Goal: Use online tool/utility: Utilize a website feature to perform a specific function

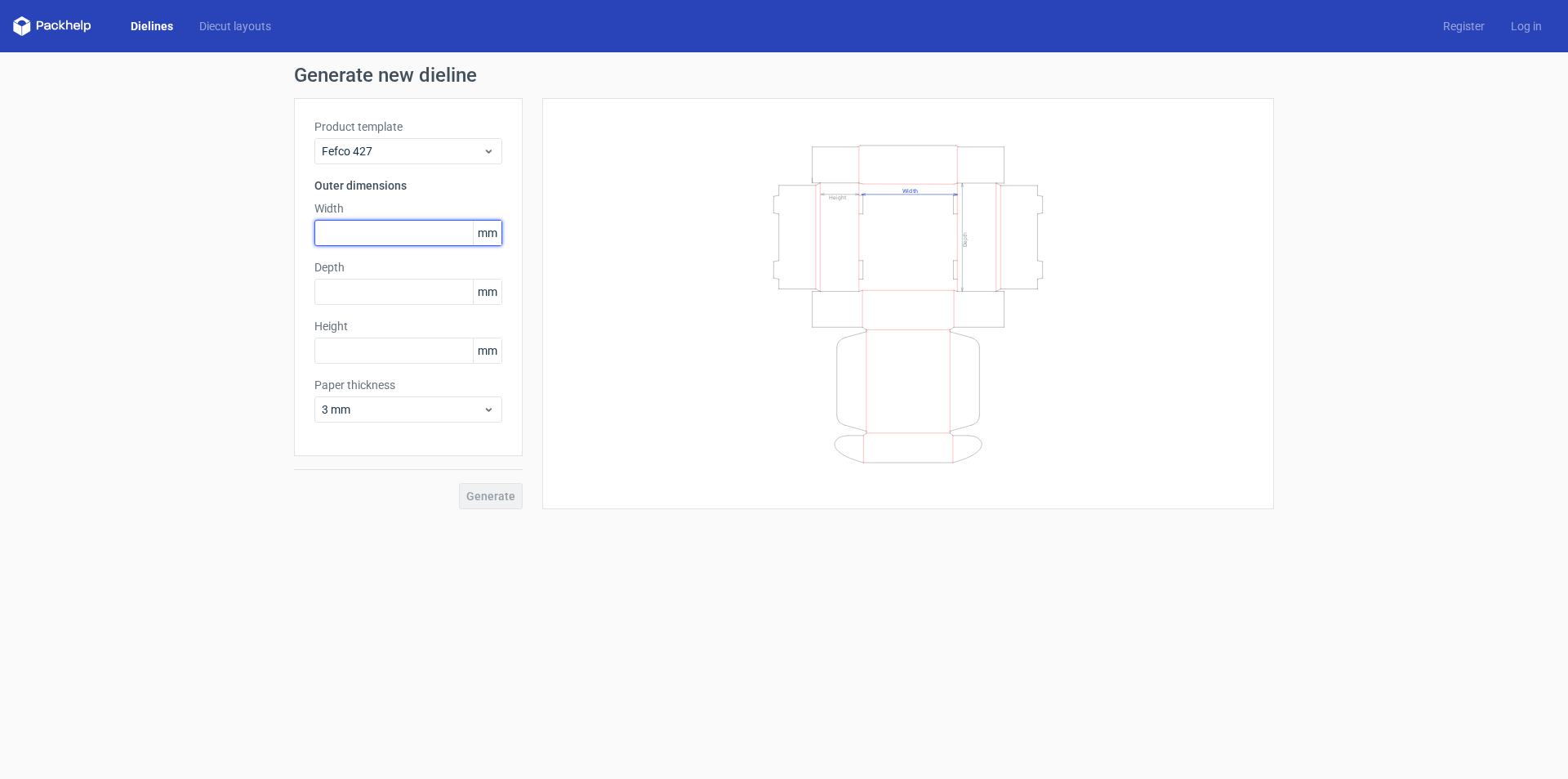
click at [366, 233] on input "text" at bounding box center [408, 233] width 187 height 26
type input "370"
type input "260"
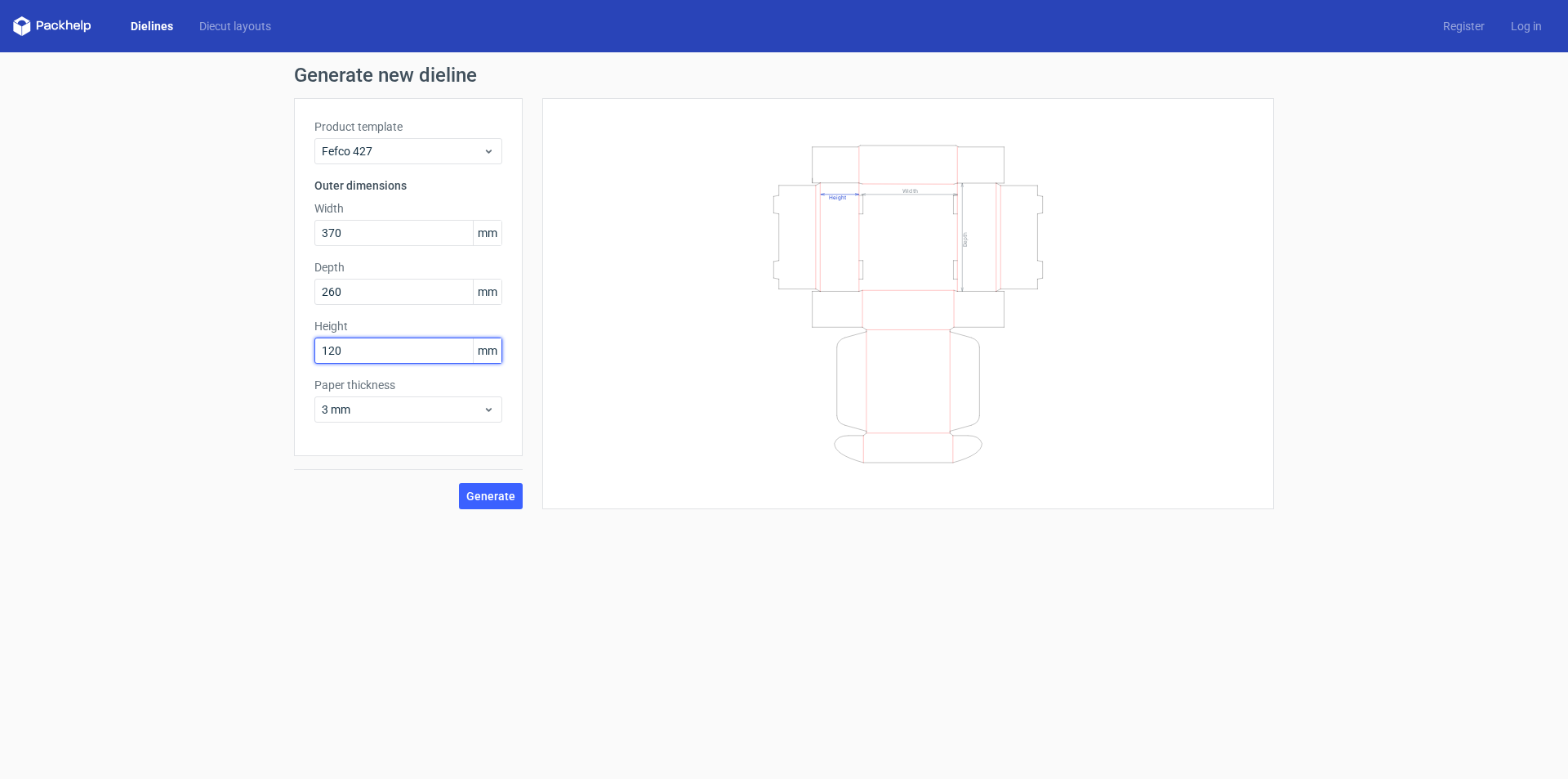
type input "120"
click at [345, 552] on form "Generate new dieline Product template Fefco 427 Outer dimensions Width 370 mm D…" at bounding box center [784, 415] width 1568 height 726
click at [481, 498] on span "Generate" at bounding box center [491, 495] width 49 height 11
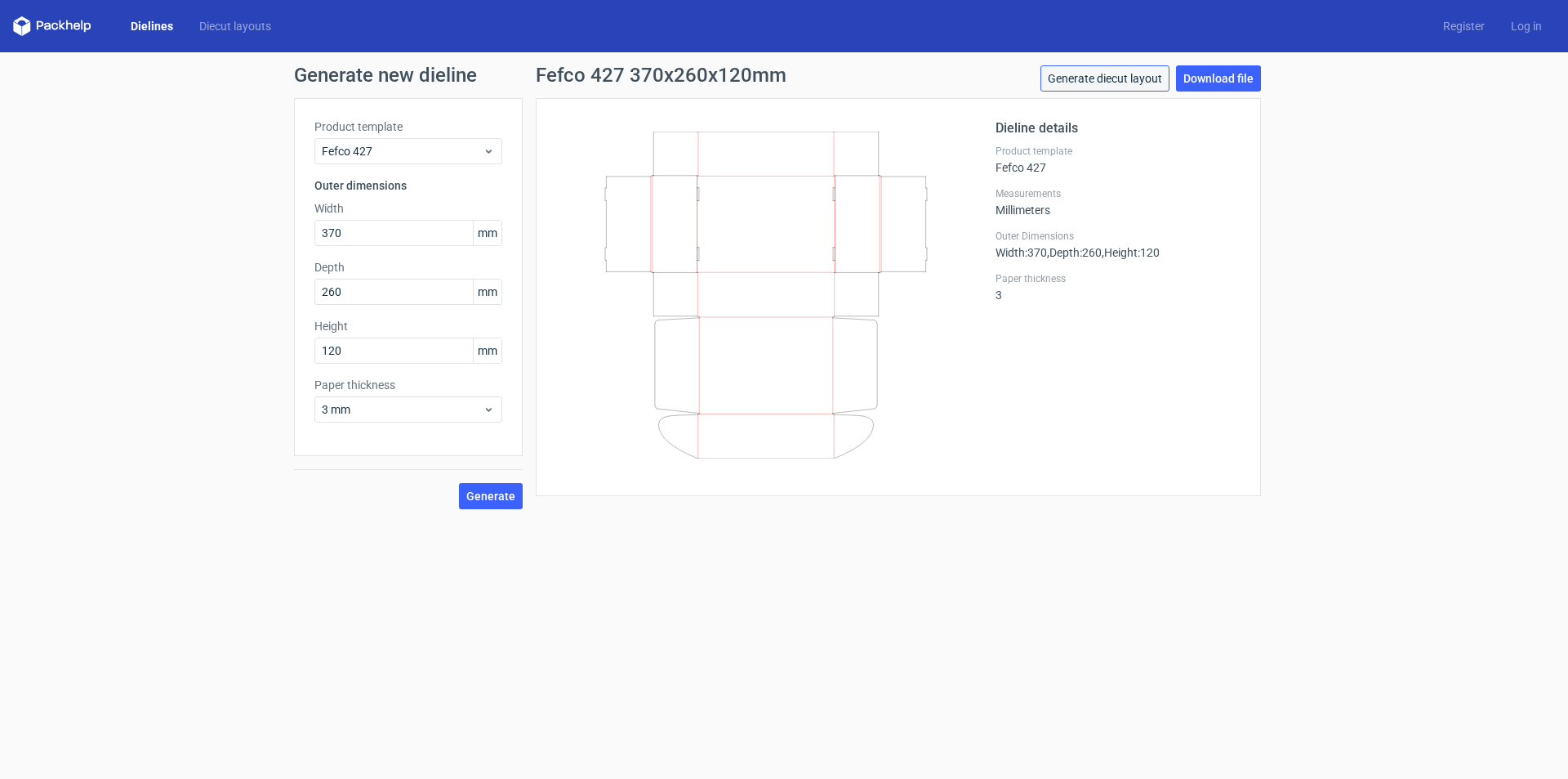
click at [1132, 80] on link "Generate diecut layout" at bounding box center [1104, 78] width 129 height 26
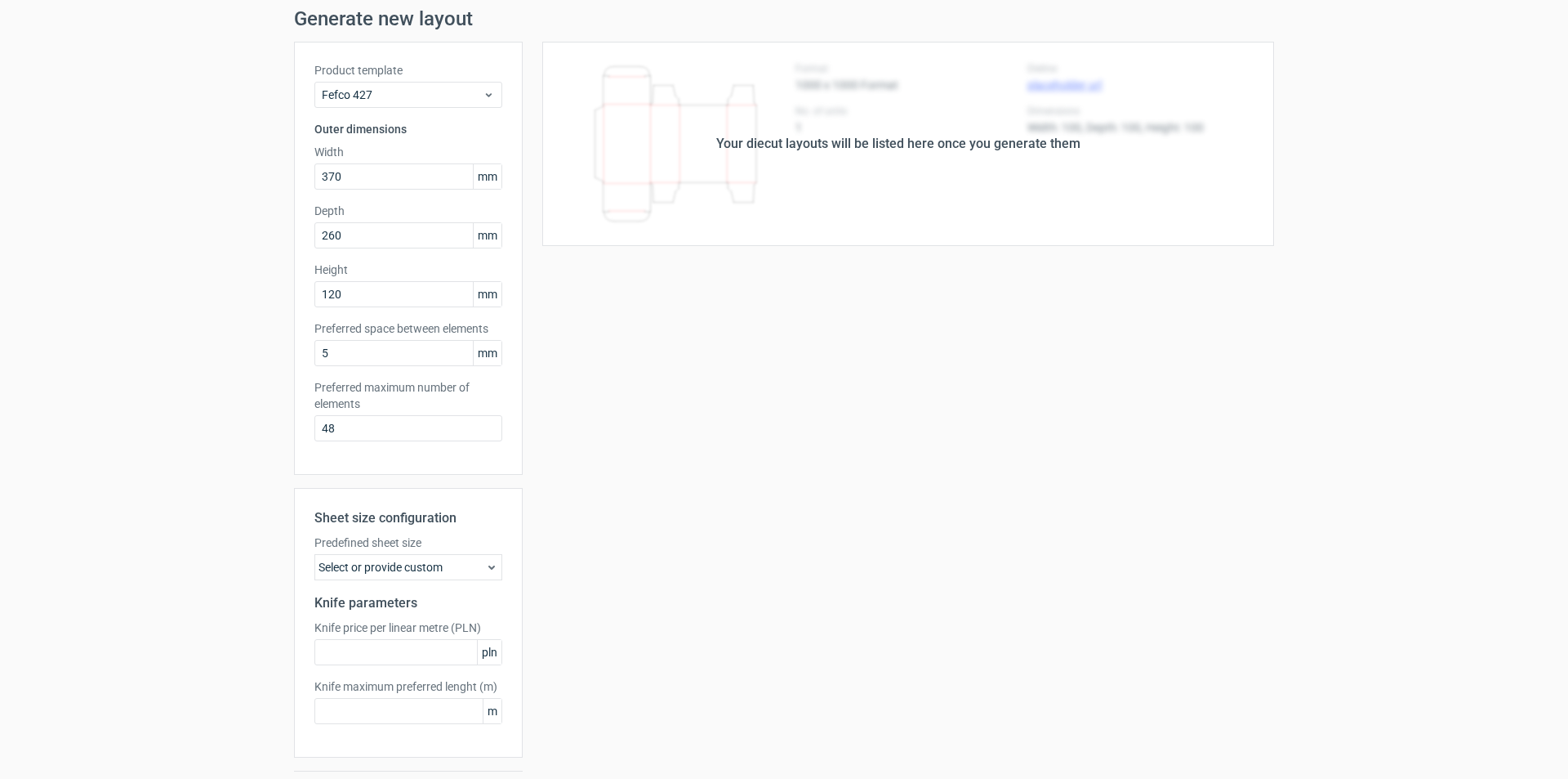
scroll to position [101, 0]
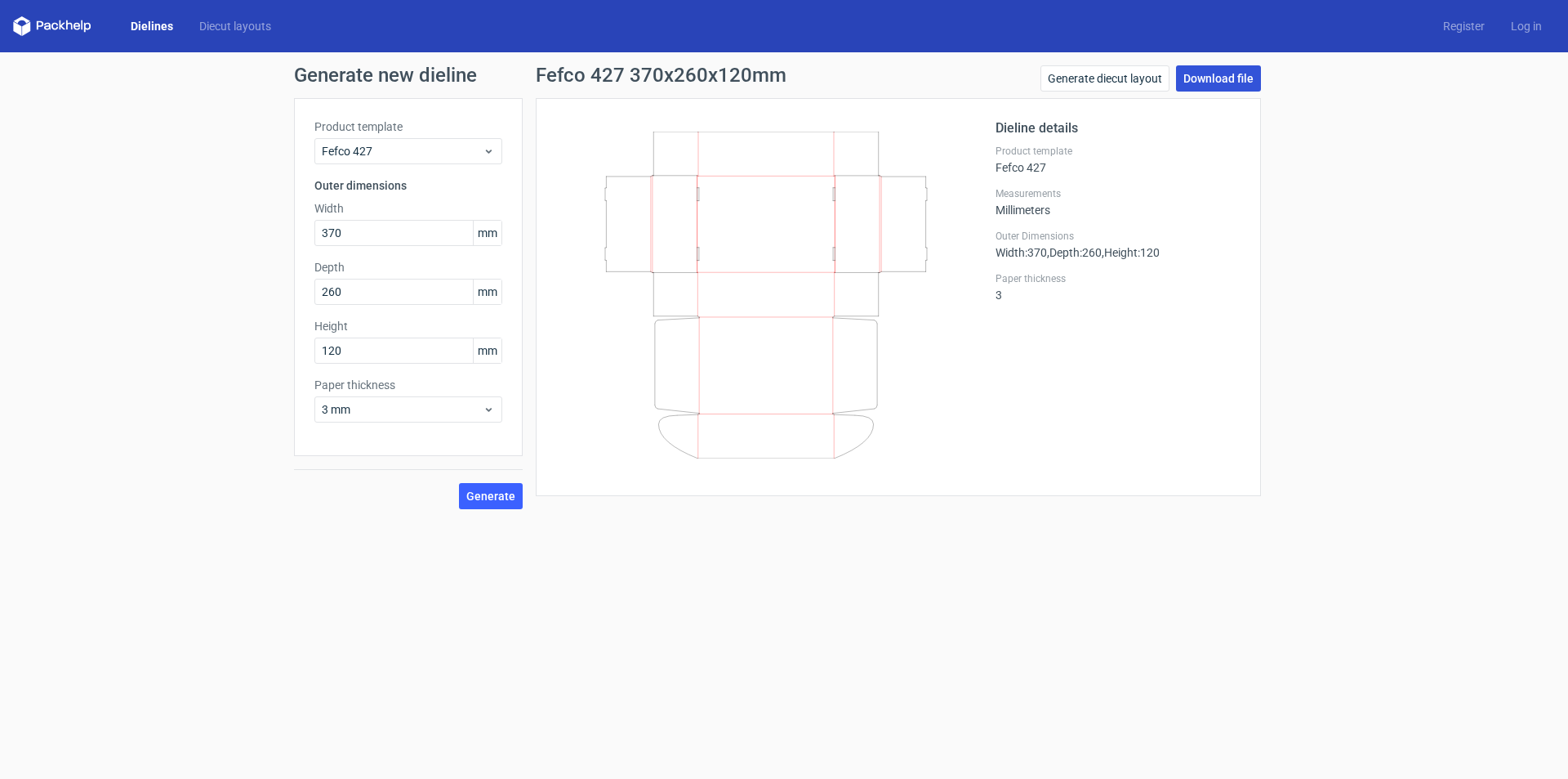
click at [1191, 74] on link "Download file" at bounding box center [1219, 78] width 85 height 26
